Goal: Task Accomplishment & Management: Manage account settings

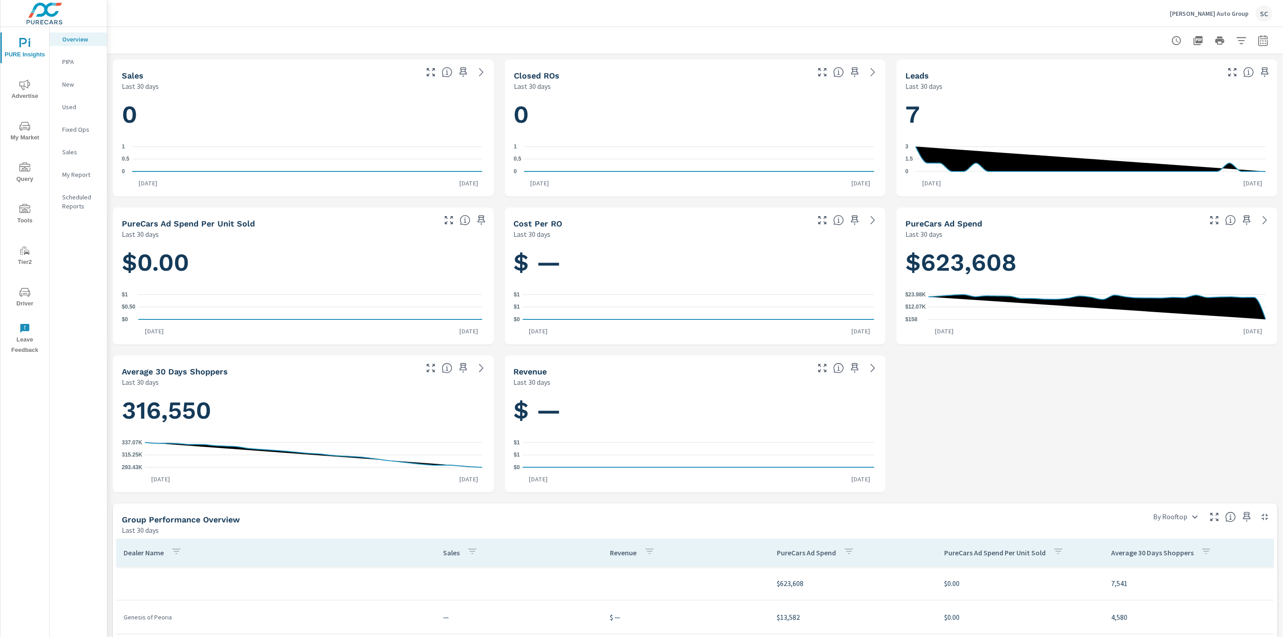
click at [1268, 15] on div "SC" at bounding box center [1264, 13] width 16 height 16
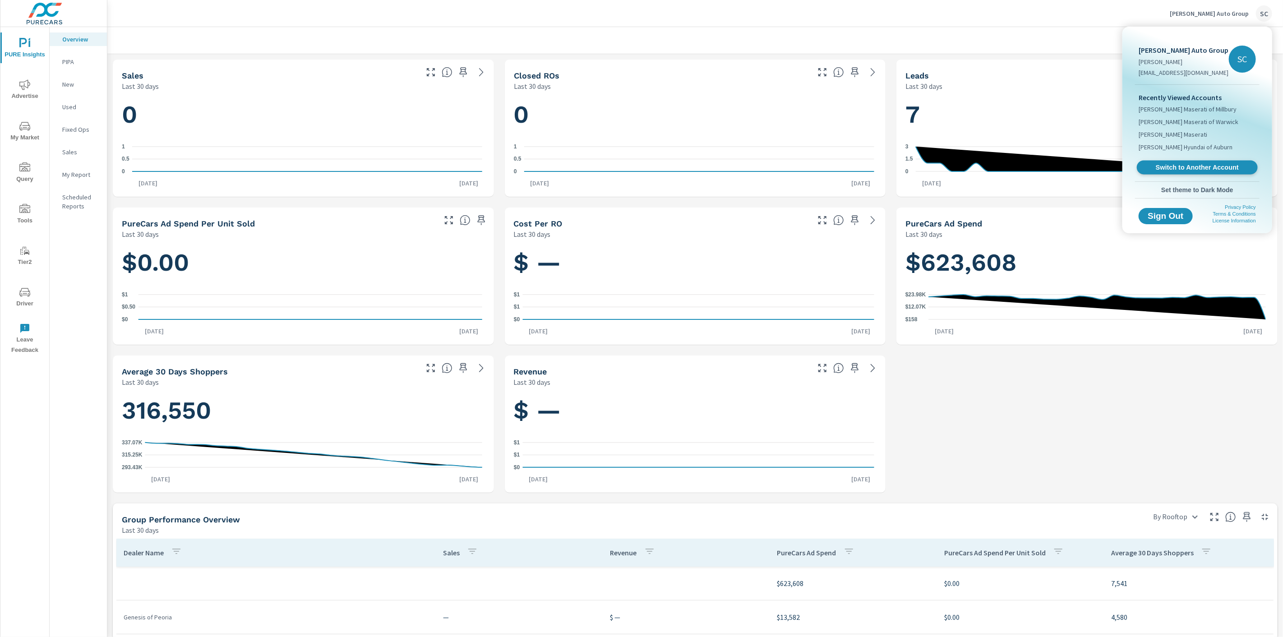
click at [1213, 171] on span "Switch to Another Account" at bounding box center [1197, 167] width 111 height 9
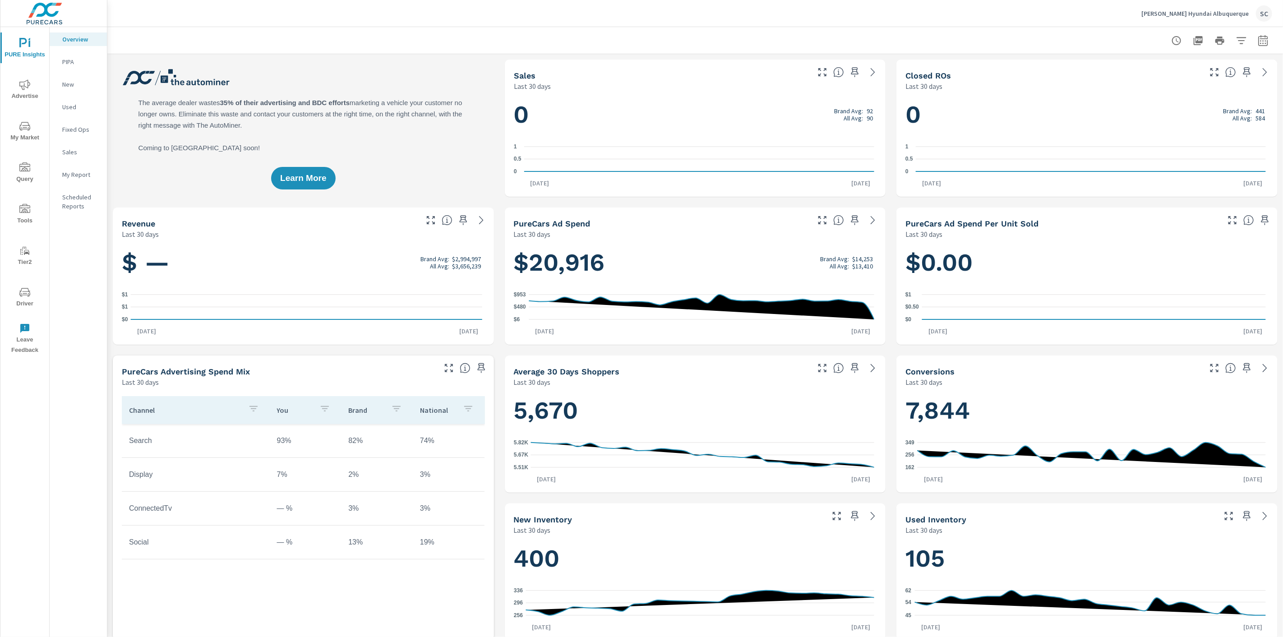
click at [1262, 10] on div "SC" at bounding box center [1264, 13] width 16 height 16
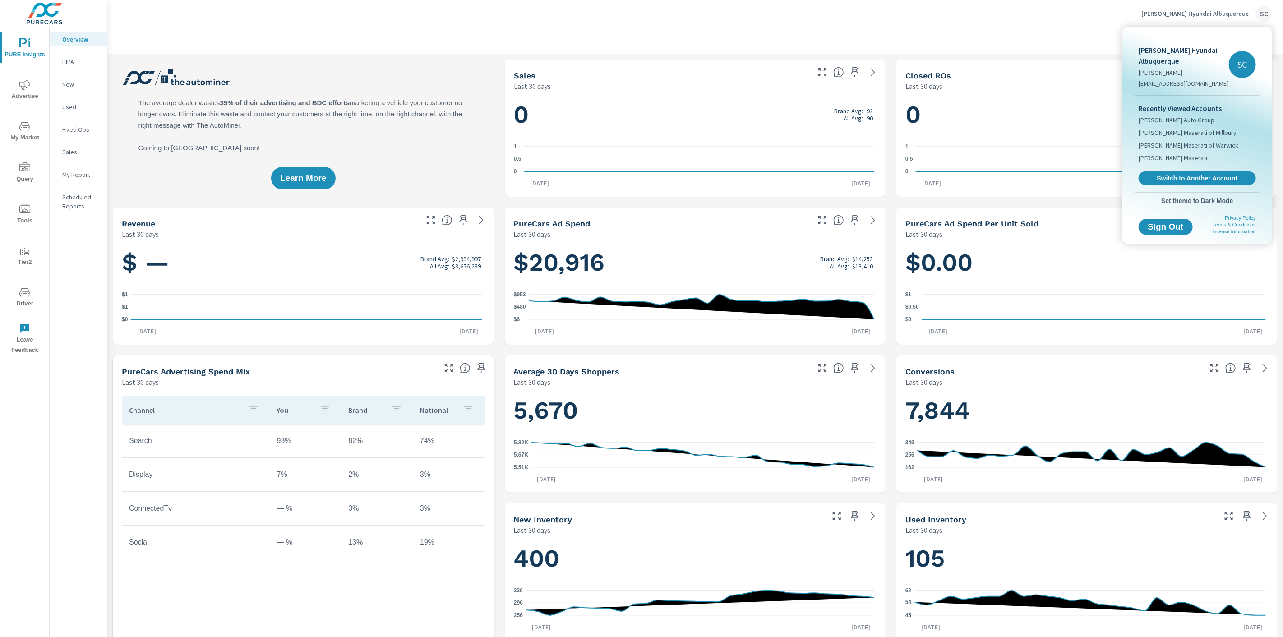
click at [26, 291] on div at bounding box center [641, 318] width 1283 height 637
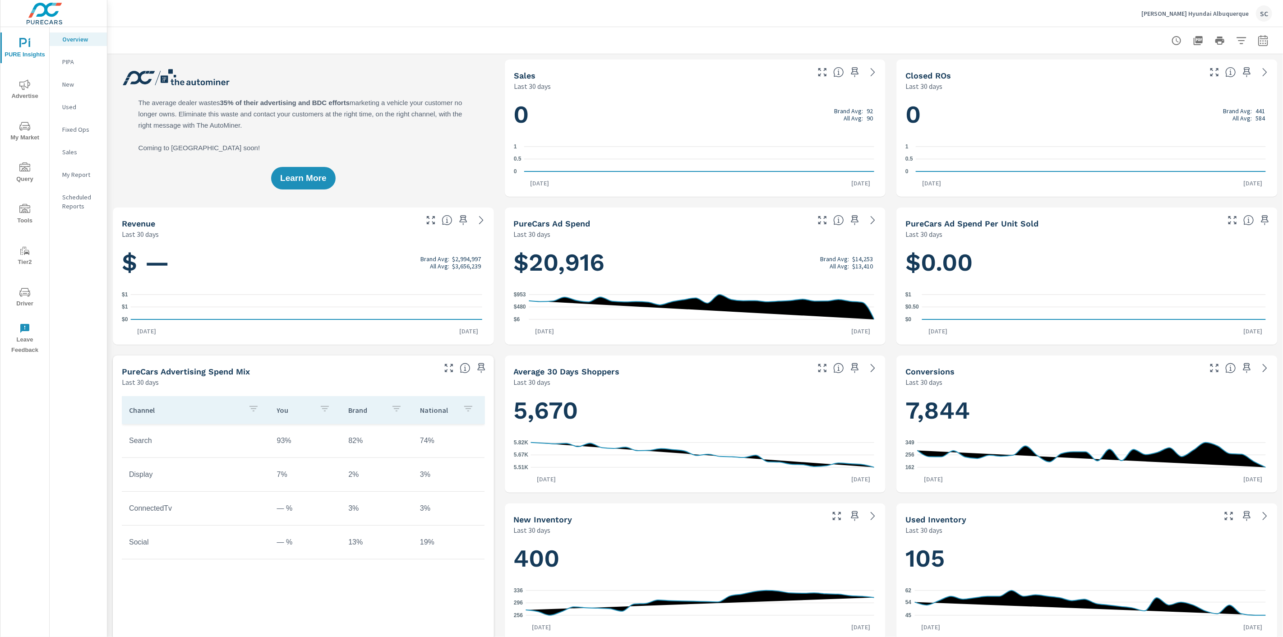
click at [26, 291] on icon "nav menu" at bounding box center [24, 292] width 11 height 11
